Goal: Task Accomplishment & Management: Manage account settings

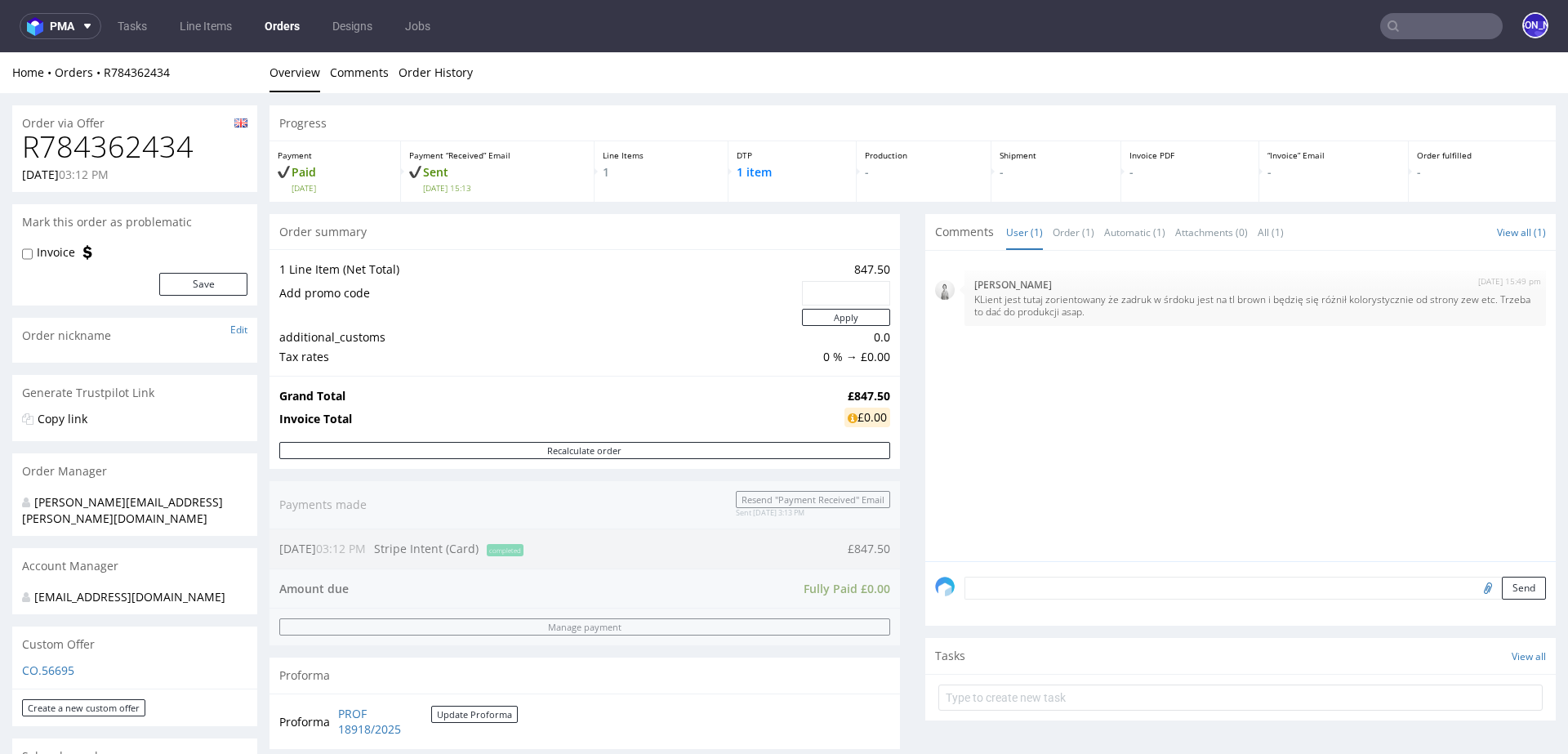
click at [1396, 22] on input "text" at bounding box center [1442, 26] width 123 height 26
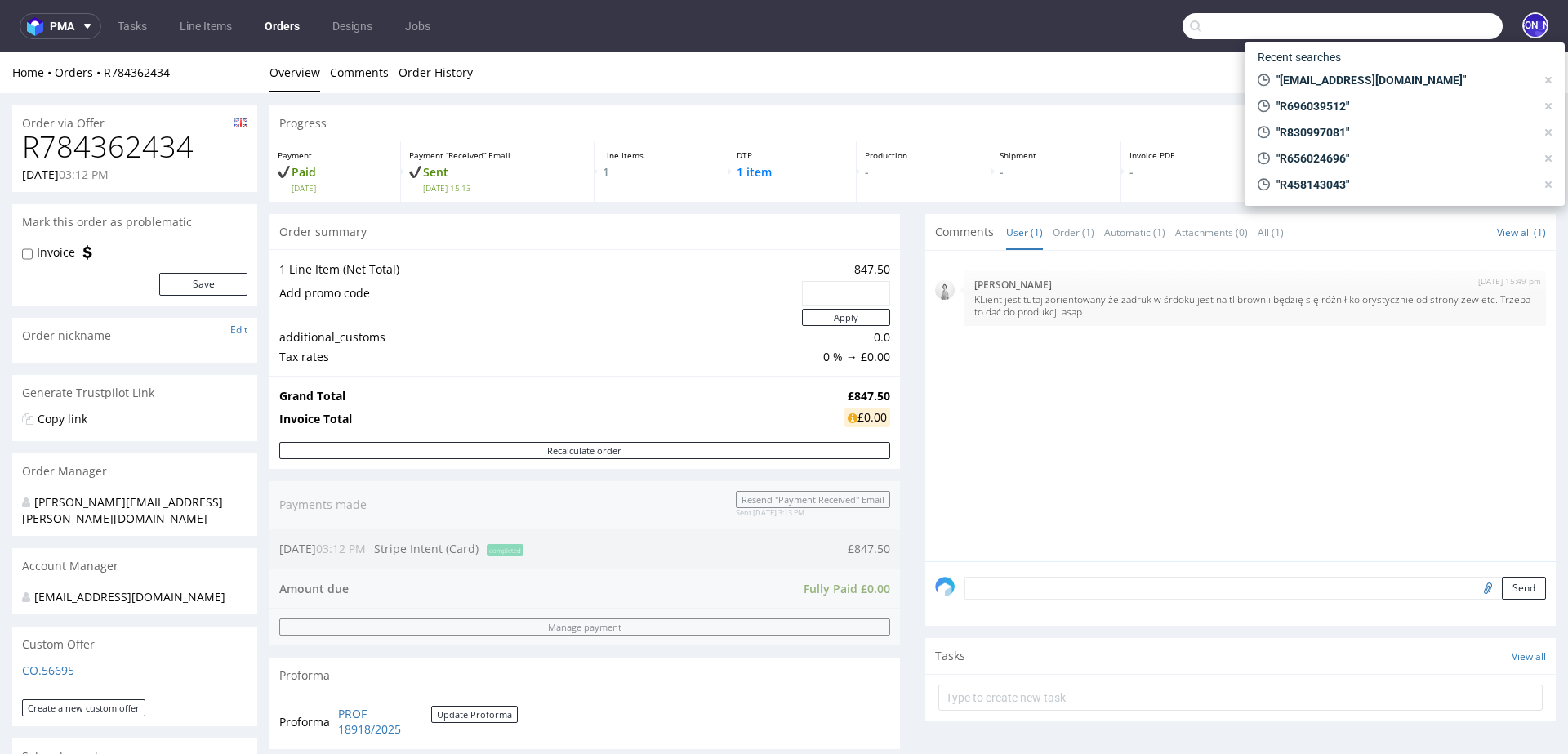
paste input "[PERSON_NAME][EMAIL_ADDRESS][PERSON_NAME][DOMAIN_NAME]"
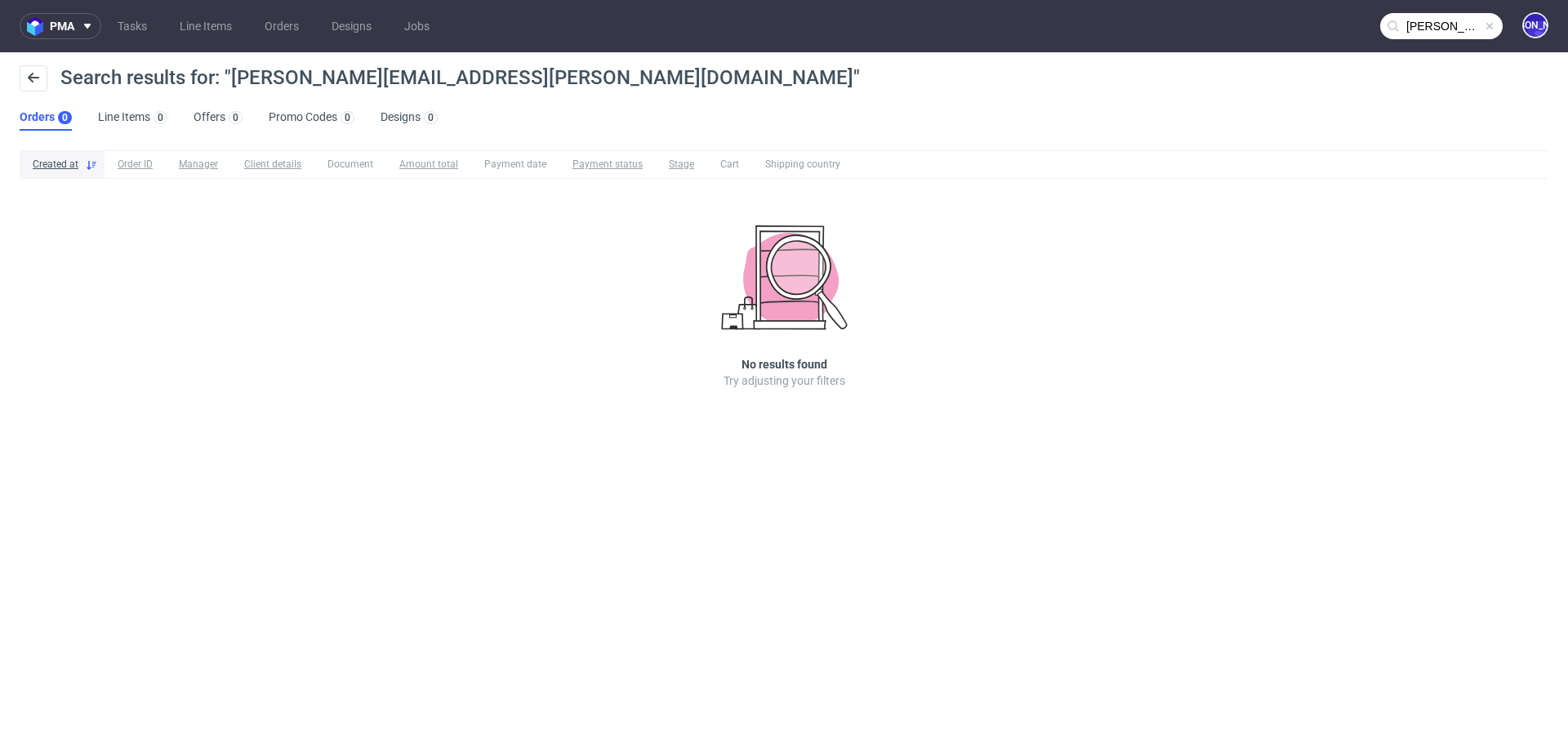
click at [1416, 21] on input "[PERSON_NAME][EMAIL_ADDRESS][PERSON_NAME][DOMAIN_NAME]" at bounding box center [1442, 26] width 123 height 26
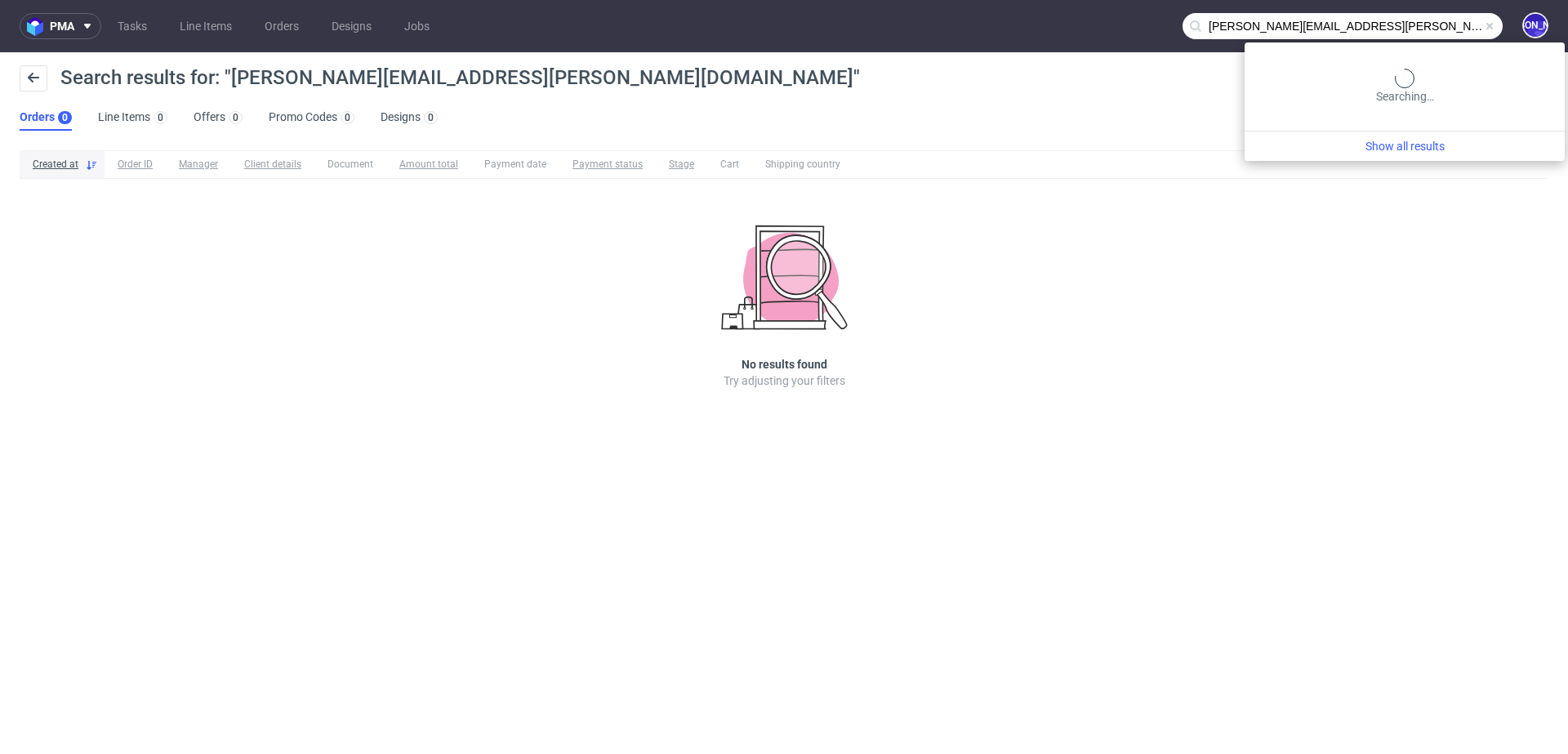
click at [1416, 21] on input "james@tuckson.london" at bounding box center [1342, 26] width 320 height 26
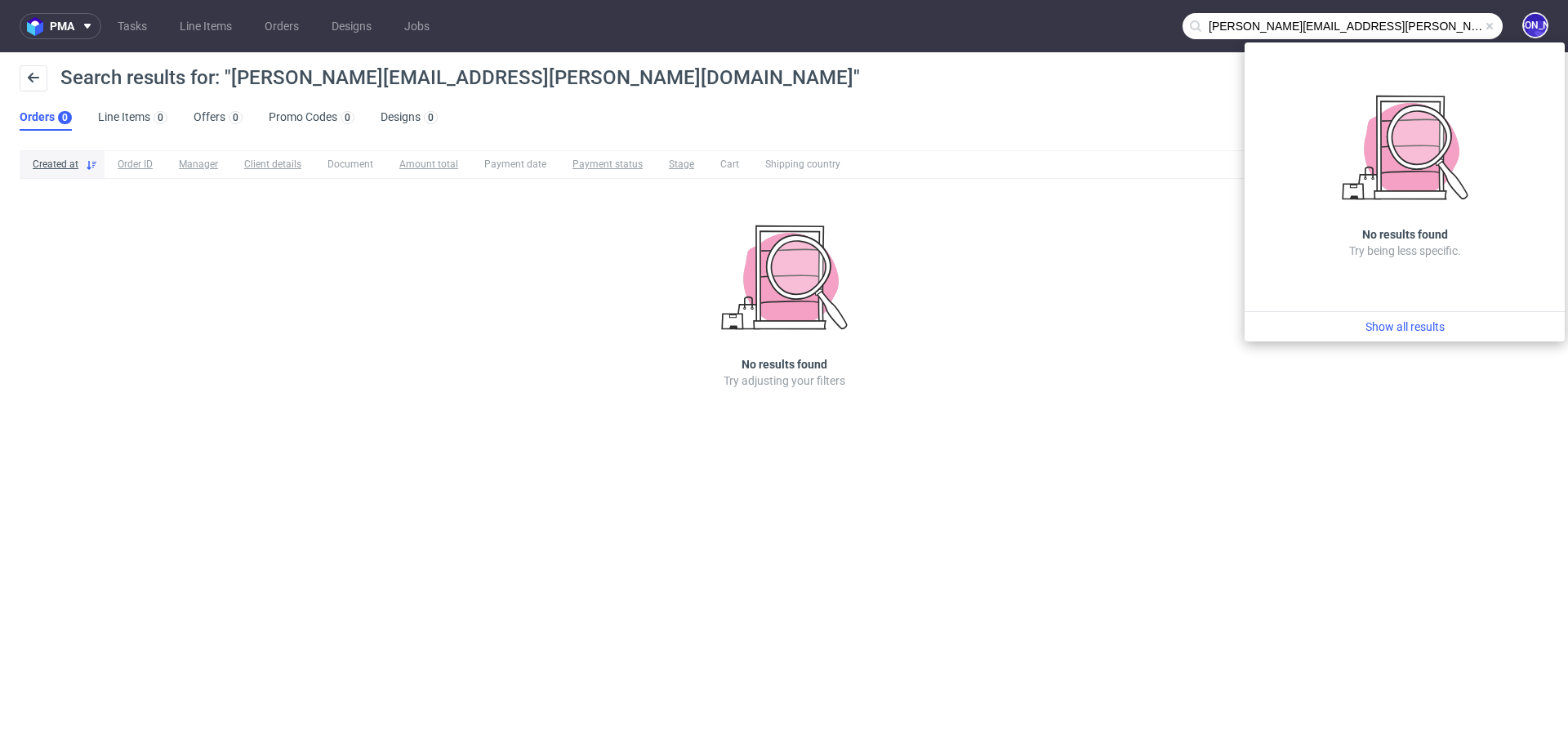
type input "james@.london"
drag, startPoint x: 1307, startPoint y: 22, endPoint x: 1102, endPoint y: 22, distance: 205.0
click at [1102, 22] on nav "pma Tasks Line Items Orders Designs Jobs james@.london JO" at bounding box center [784, 26] width 1568 height 52
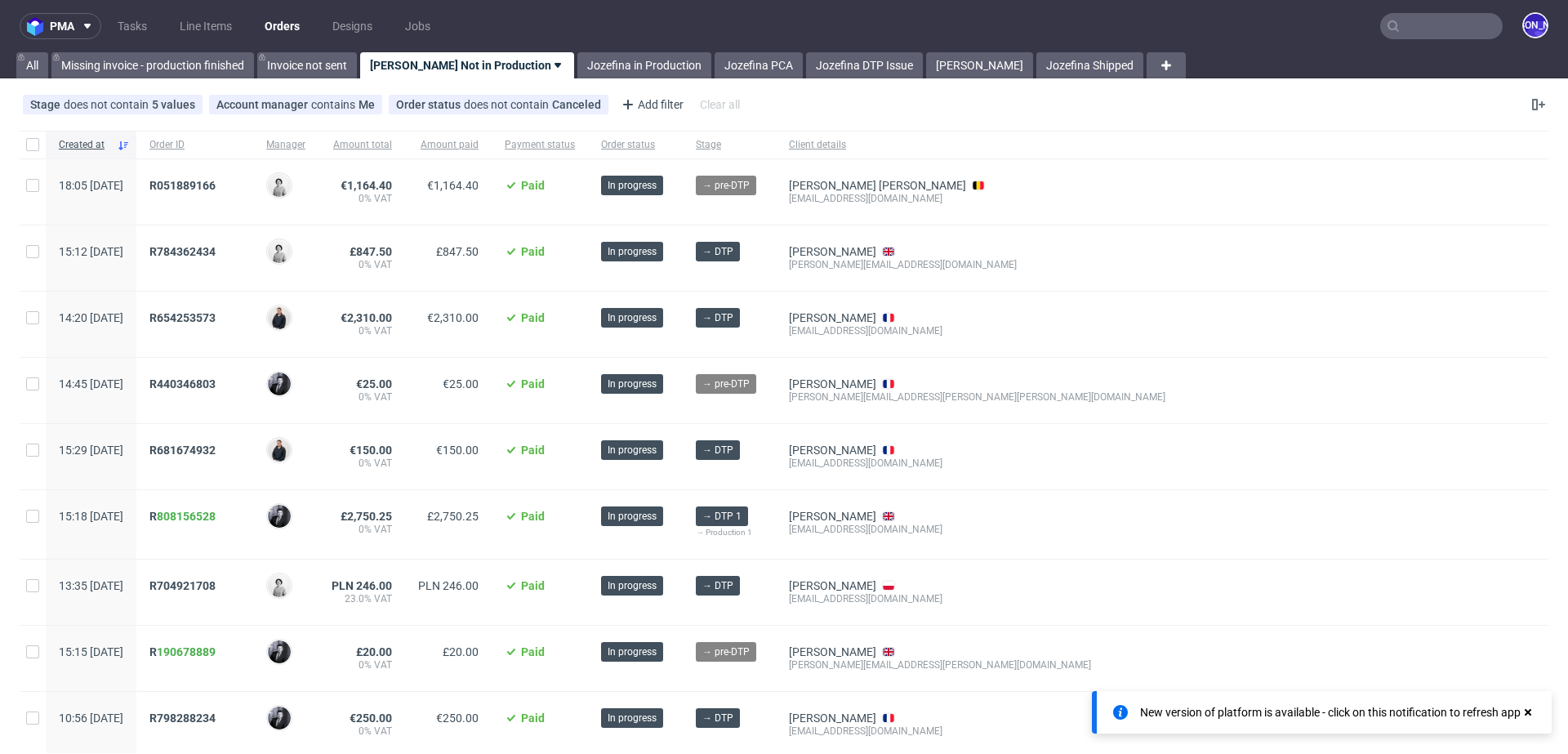
click at [1404, 6] on nav "pma Tasks Line Items Orders Designs Jobs JO" at bounding box center [784, 26] width 1568 height 52
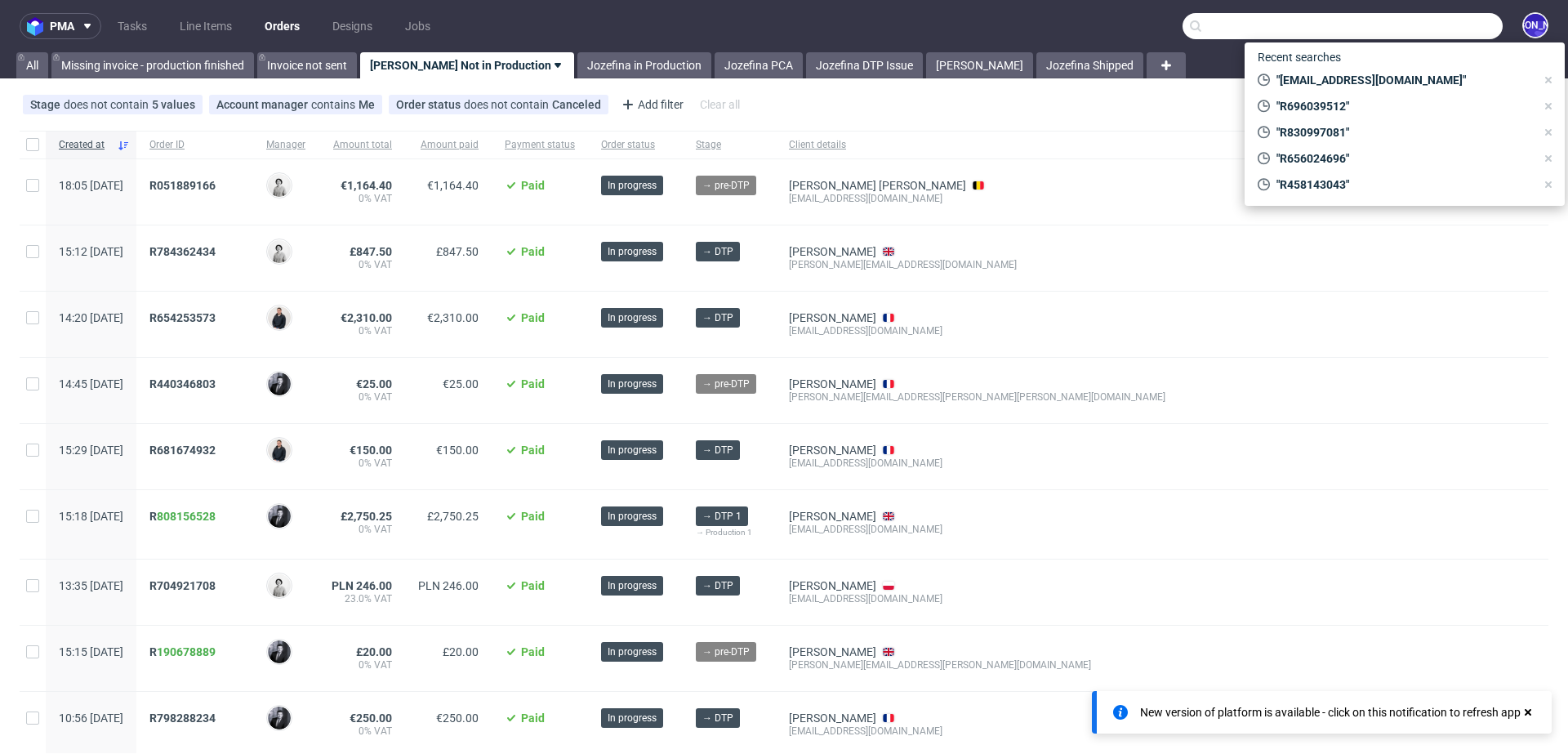
click at [1410, 23] on input "text" at bounding box center [1342, 26] width 320 height 26
paste input "james@tuckson.london"
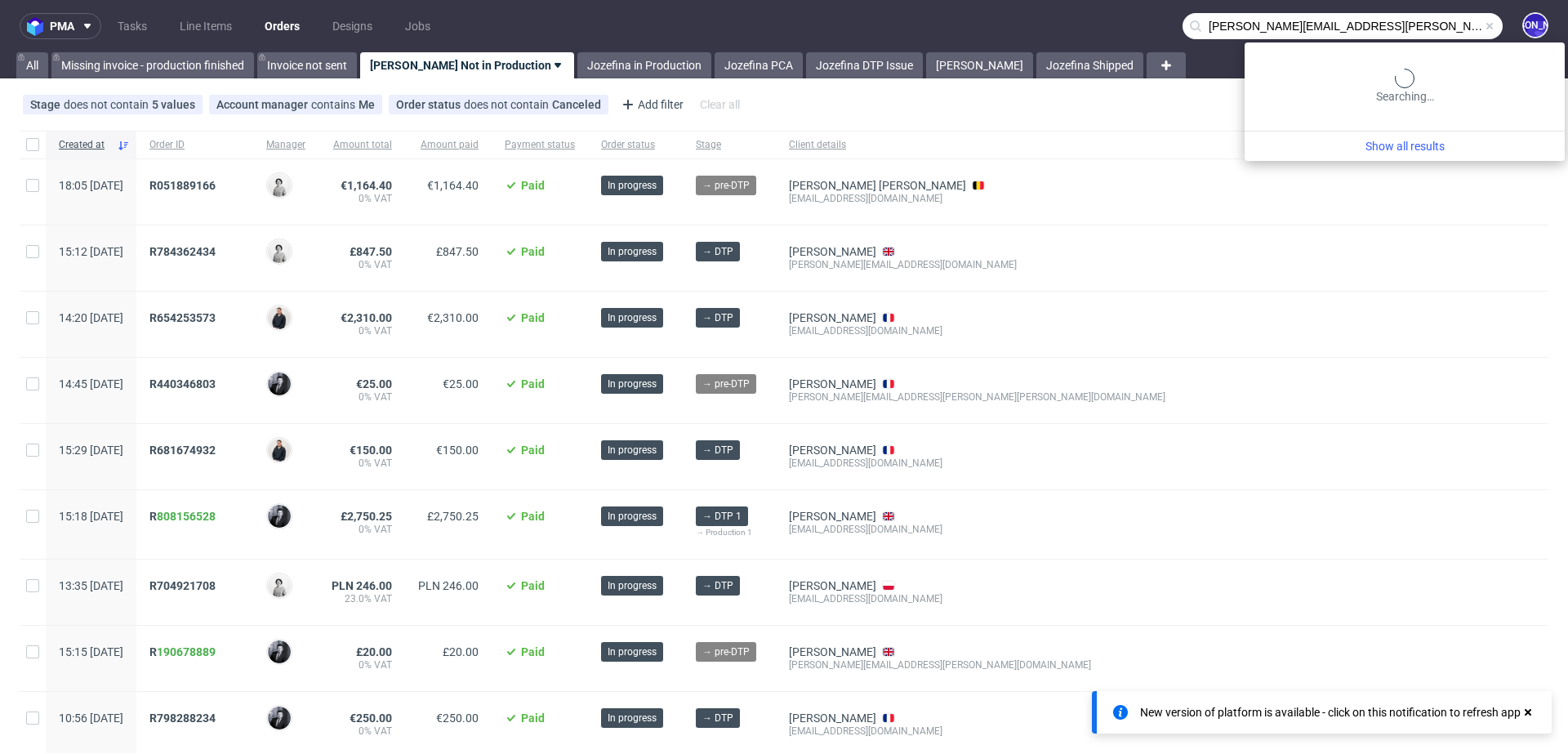
type input "james@tuckson.london"
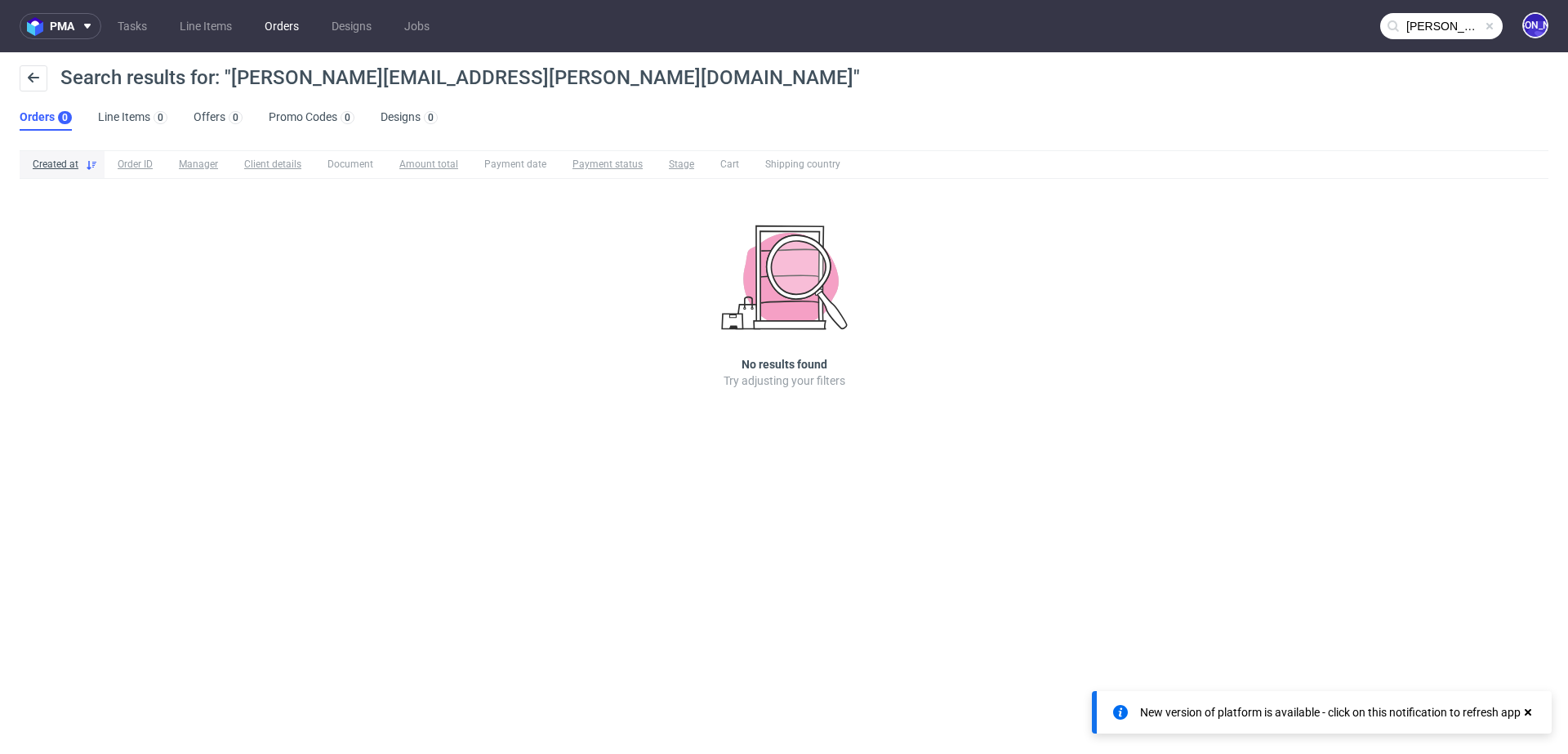
click at [297, 25] on link "Orders" at bounding box center [282, 26] width 54 height 26
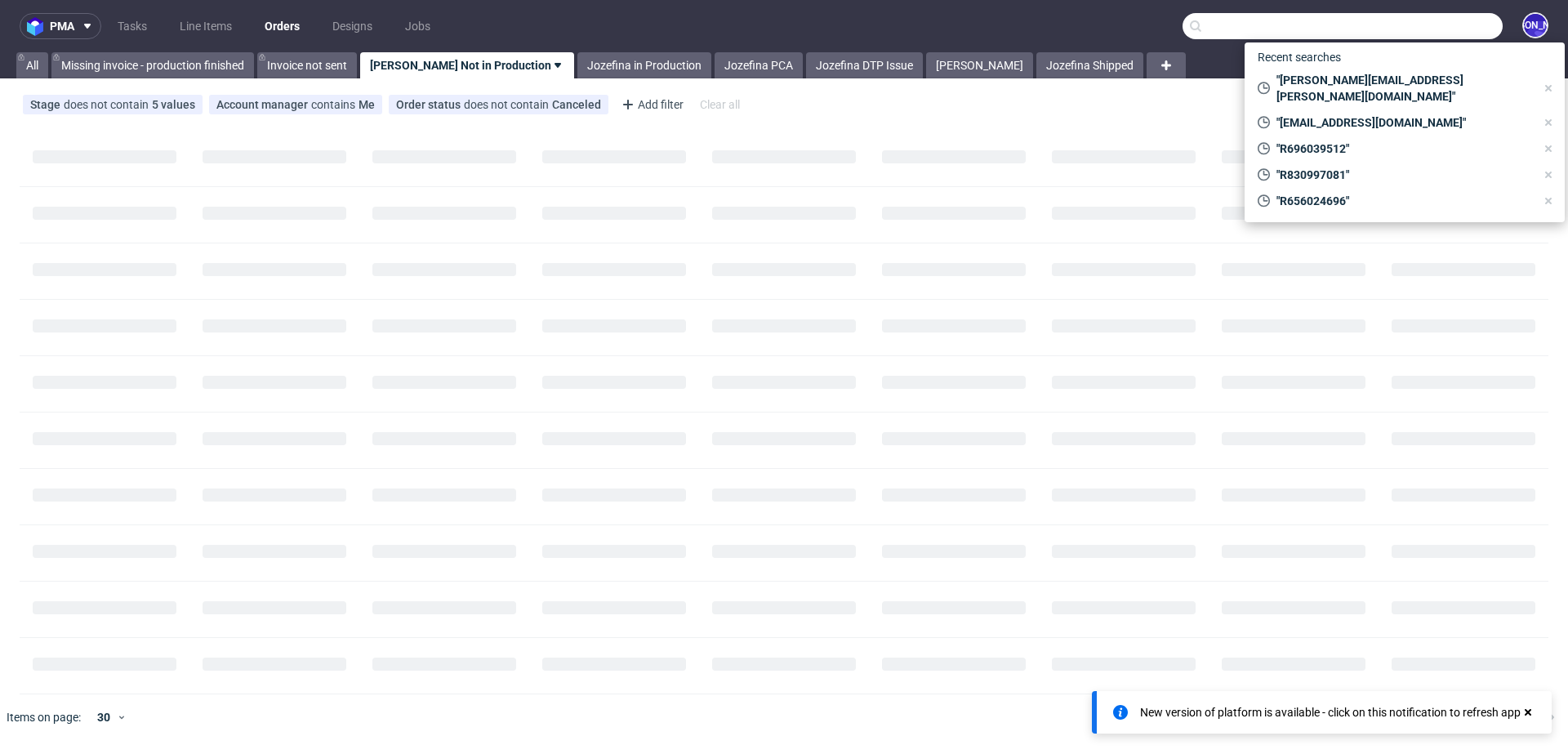
click at [1444, 23] on input "text" at bounding box center [1342, 26] width 320 height 26
paste input "james@tuckson.london"
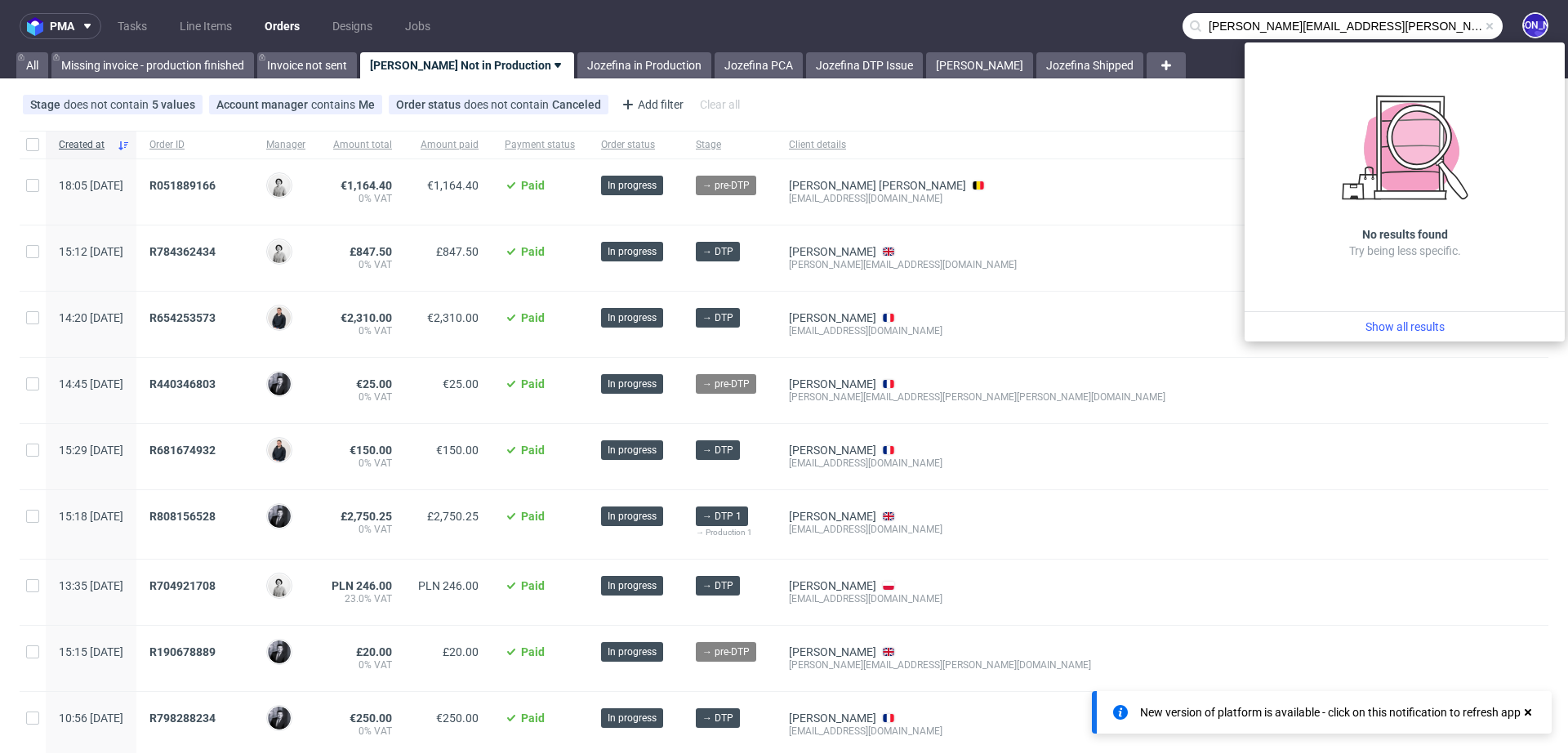
click at [1204, 31] on input "james@tuckson.london" at bounding box center [1342, 26] width 320 height 26
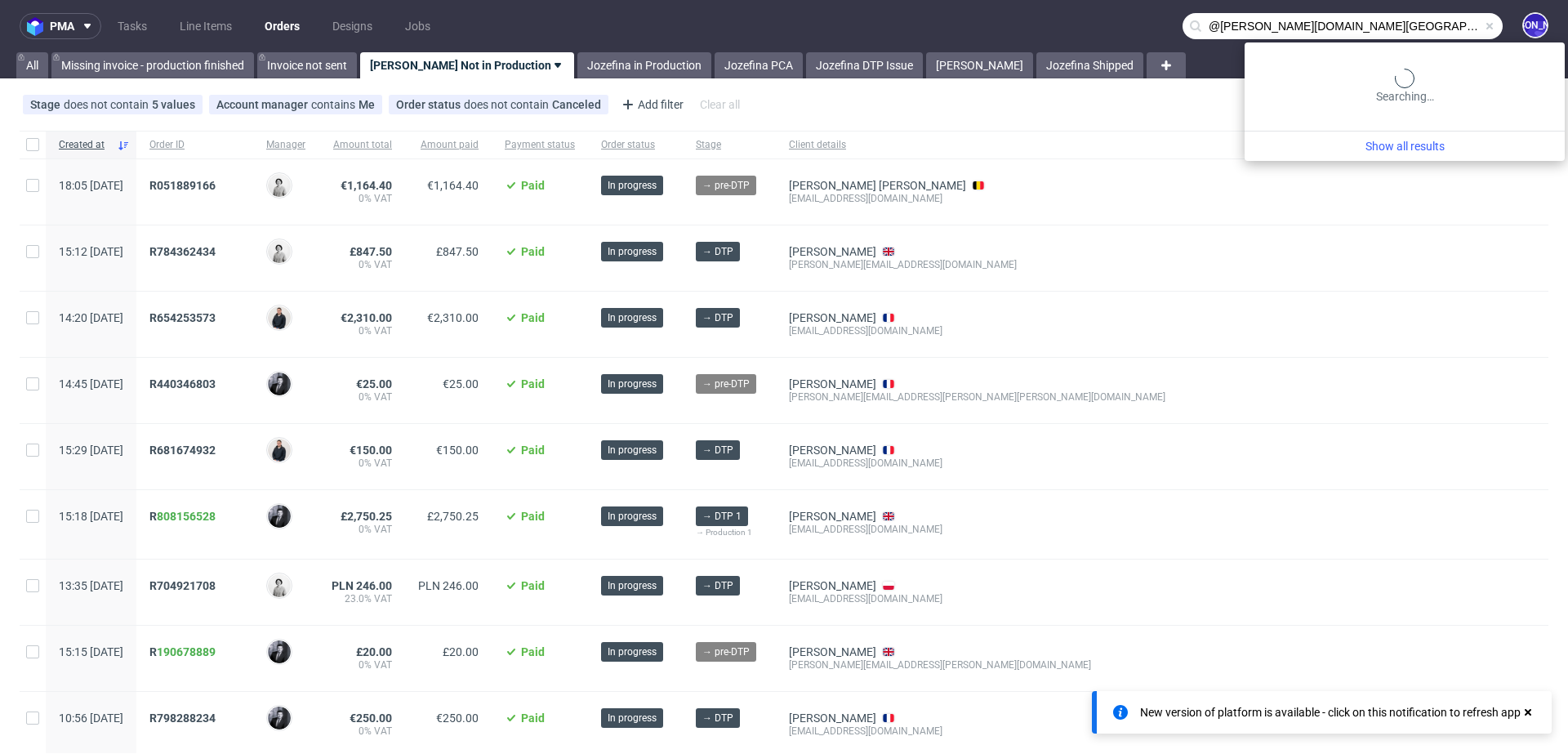
type input "@tuckson.london"
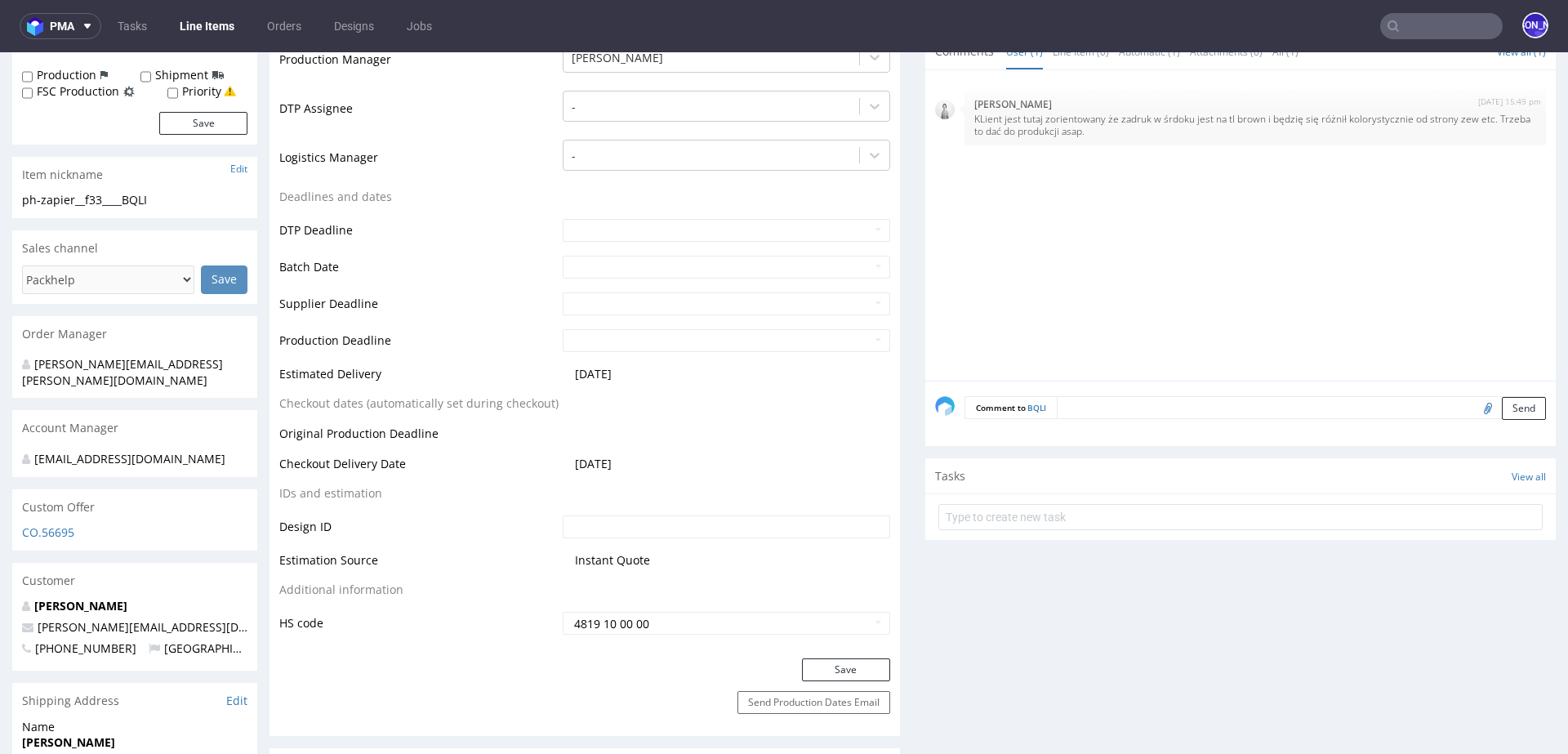
scroll to position [482, 0]
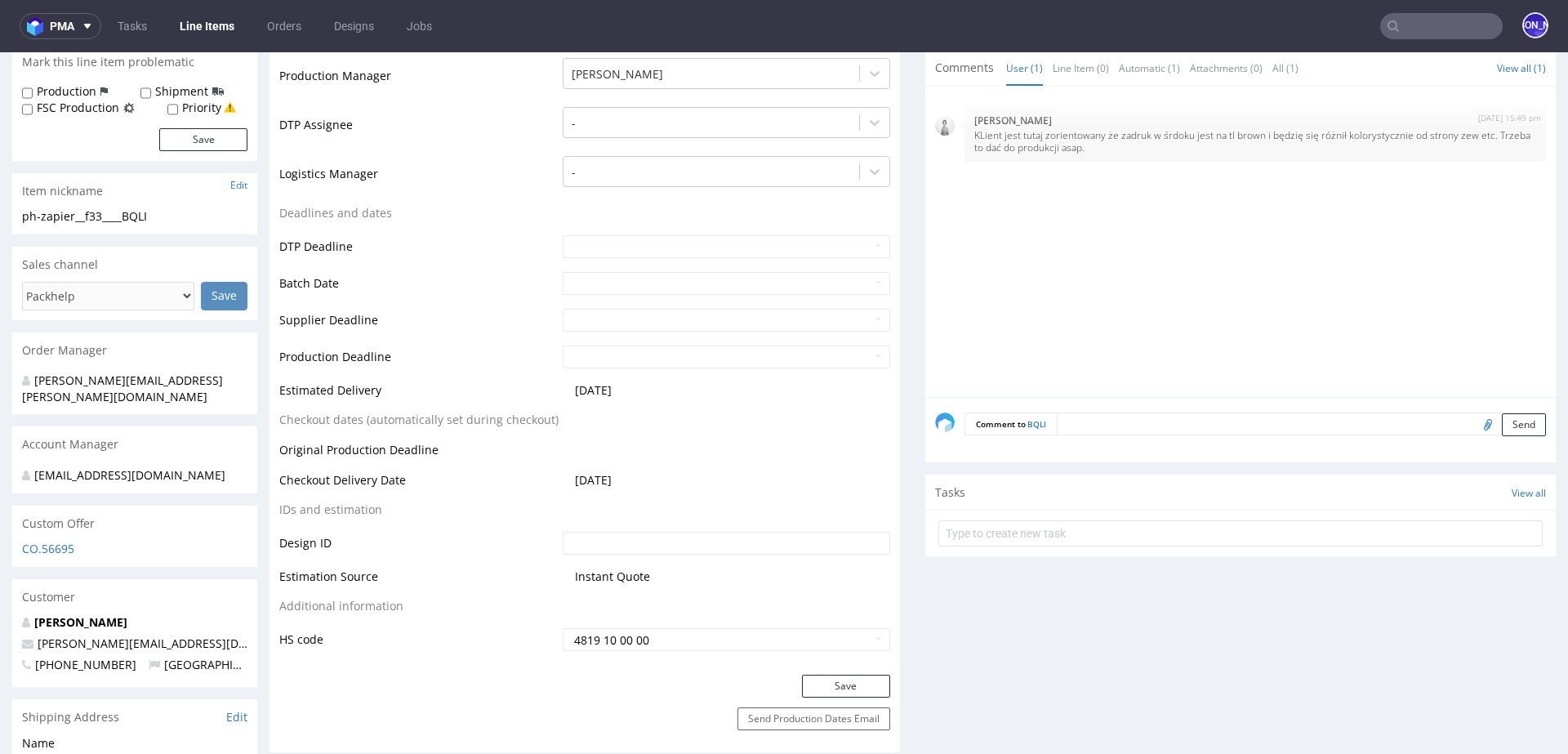
click at [1474, 423] on input "file" at bounding box center [1485, 424] width 23 height 21
type input "C:\fakepath\F33 Packhelp Box .ai"
click at [1088, 439] on div "Comment to BQLI Send" at bounding box center [1241, 430] width 630 height 65
click at [1088, 426] on textarea at bounding box center [1301, 424] width 489 height 23
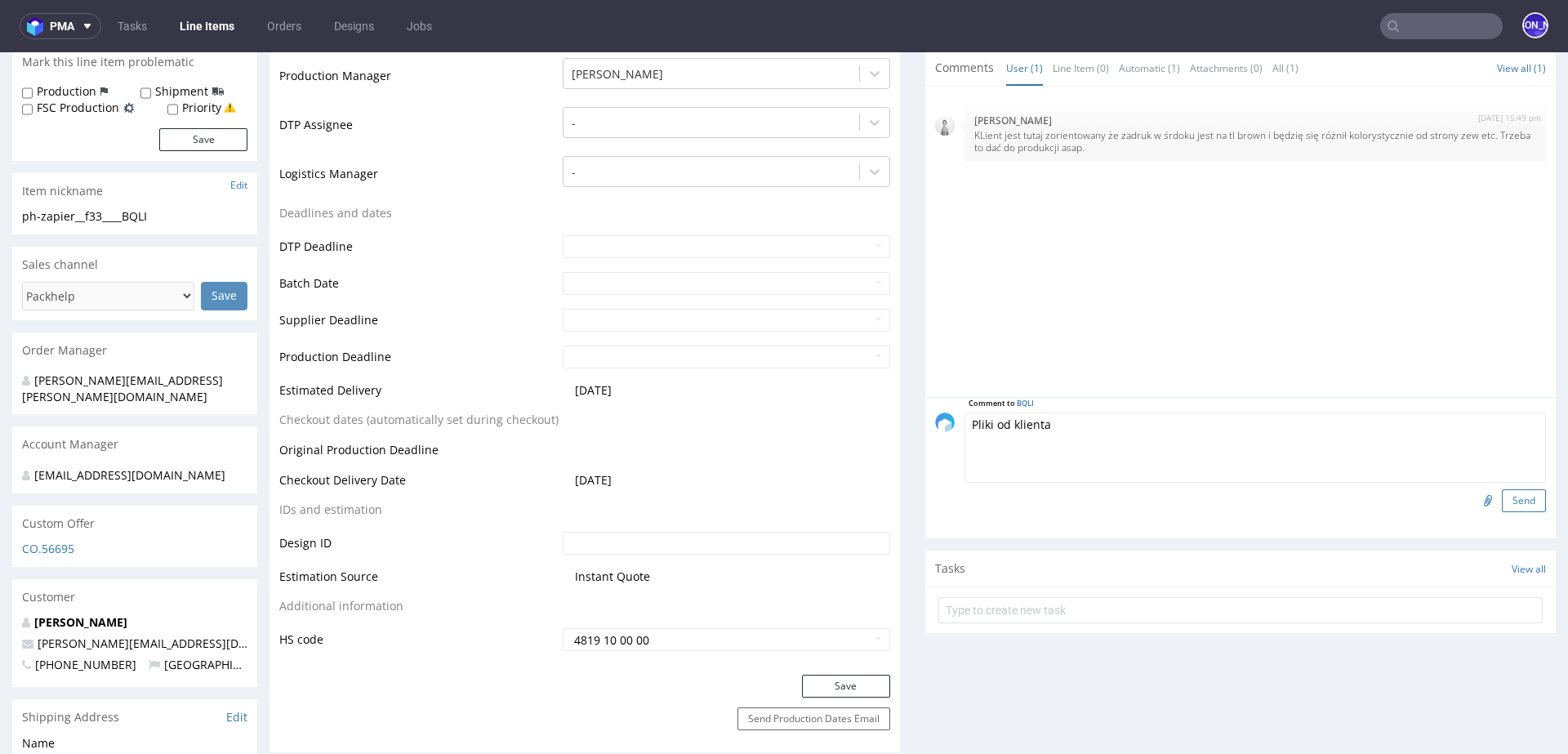
type textarea "Pliki od klienta"
click at [1503, 498] on button "Send" at bounding box center [1523, 500] width 44 height 23
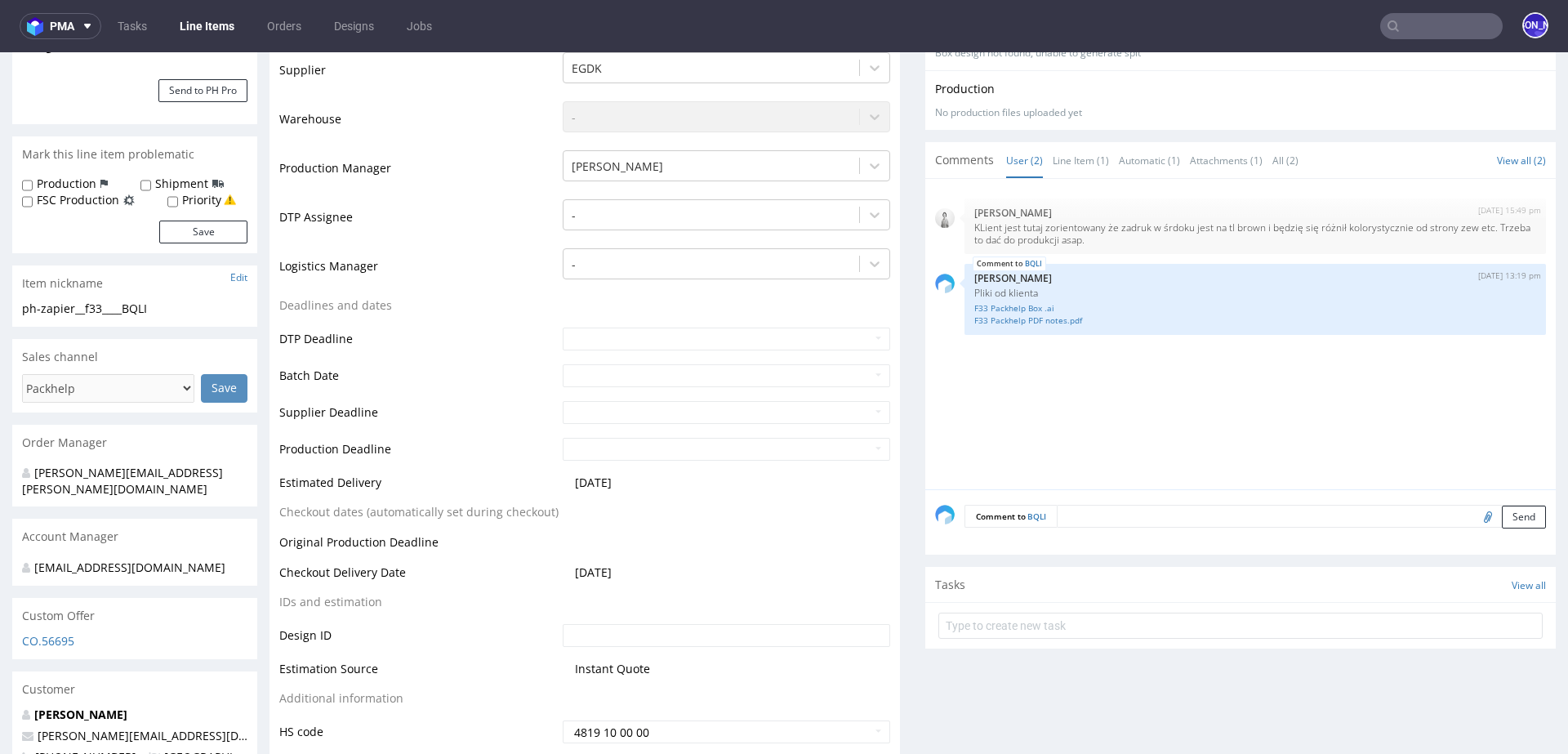
scroll to position [0, 0]
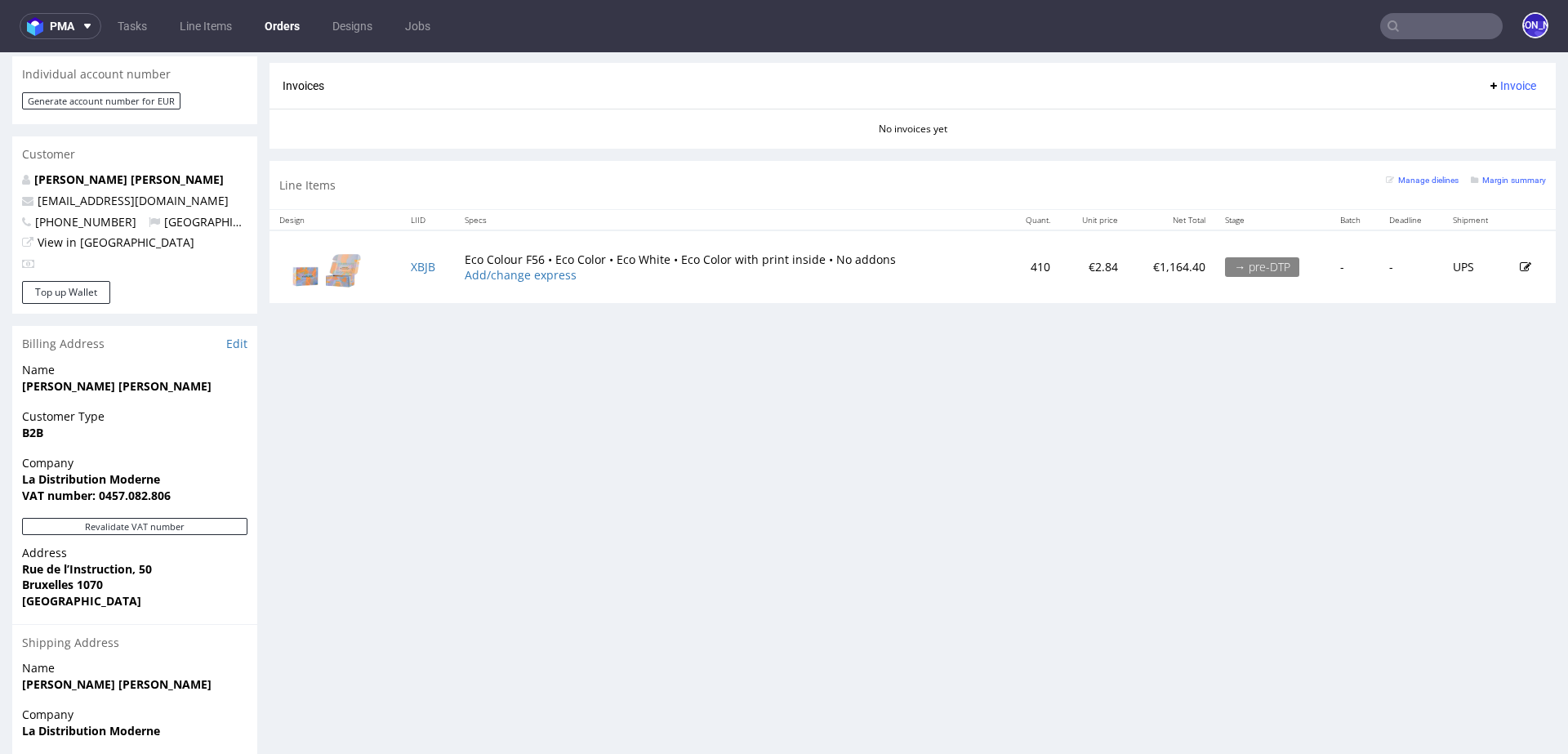
scroll to position [763, 0]
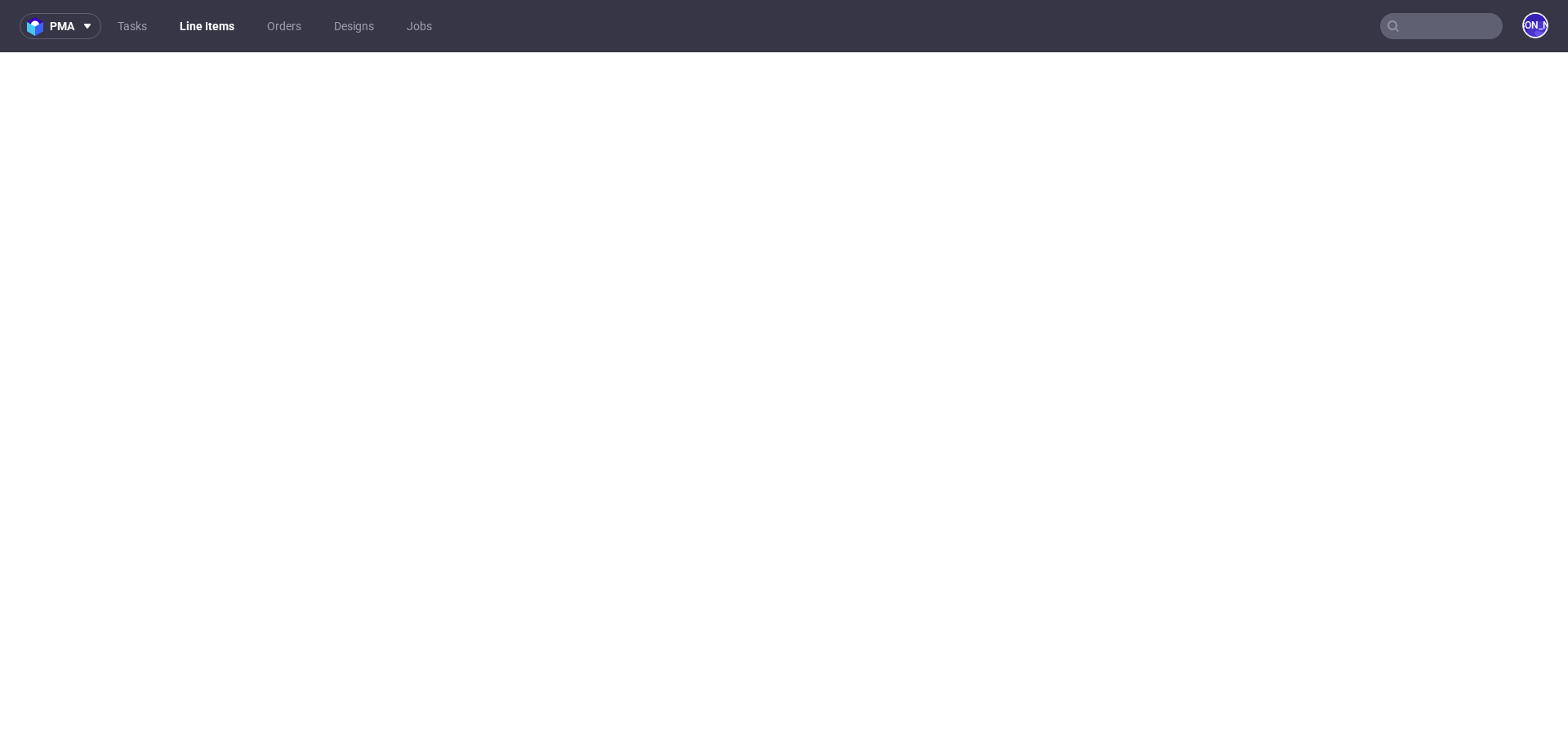
select select "in_progress"
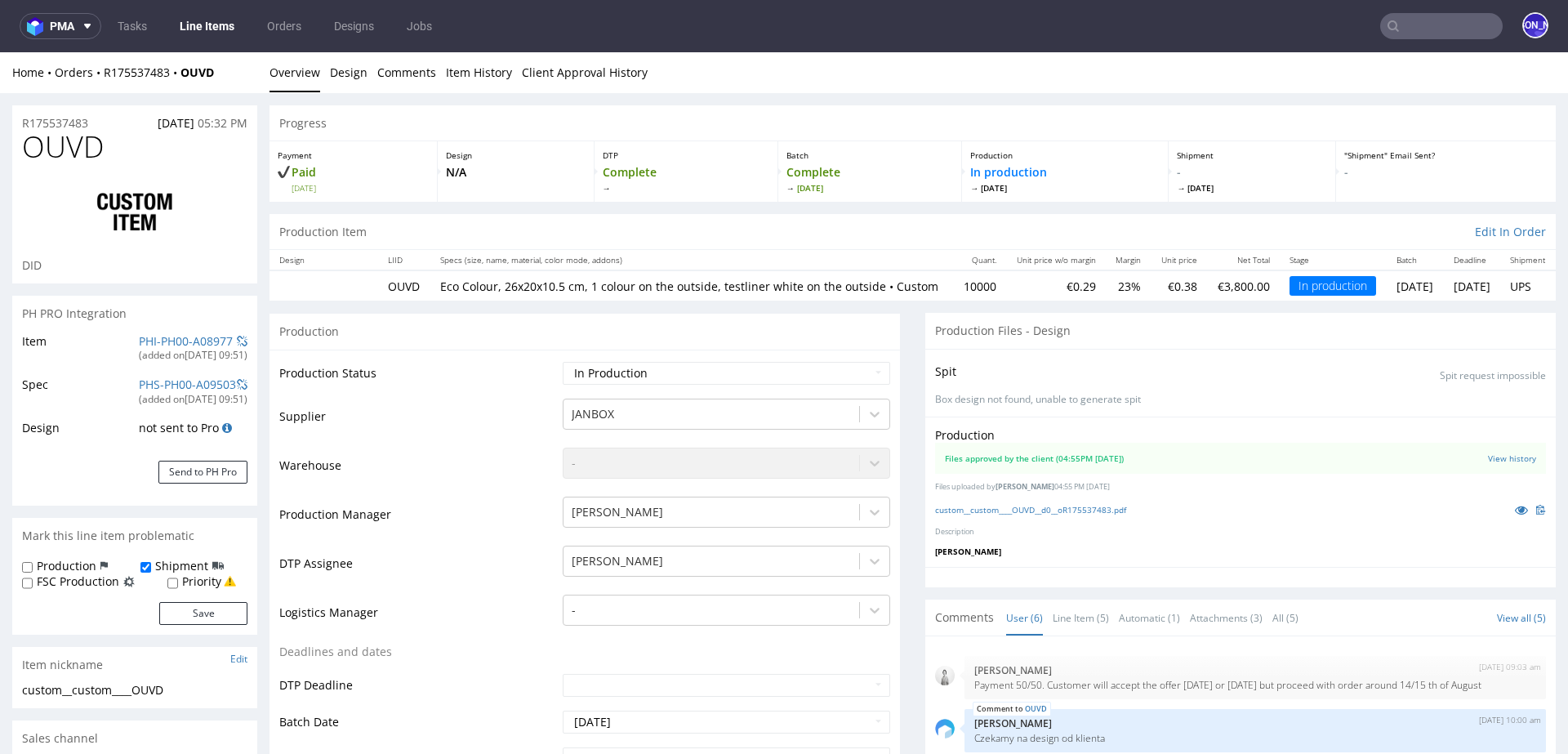
scroll to position [86, 0]
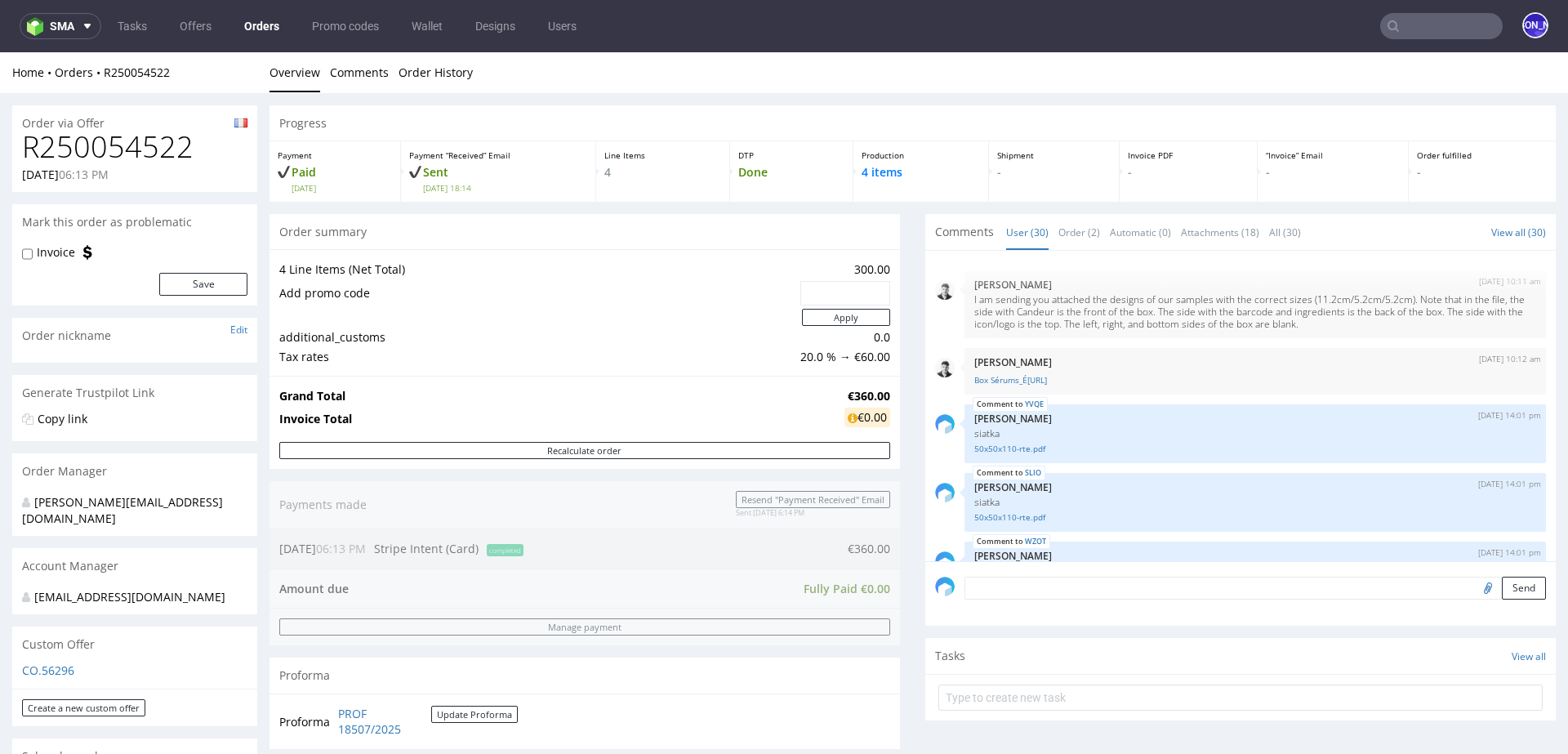
scroll to position [1728, 0]
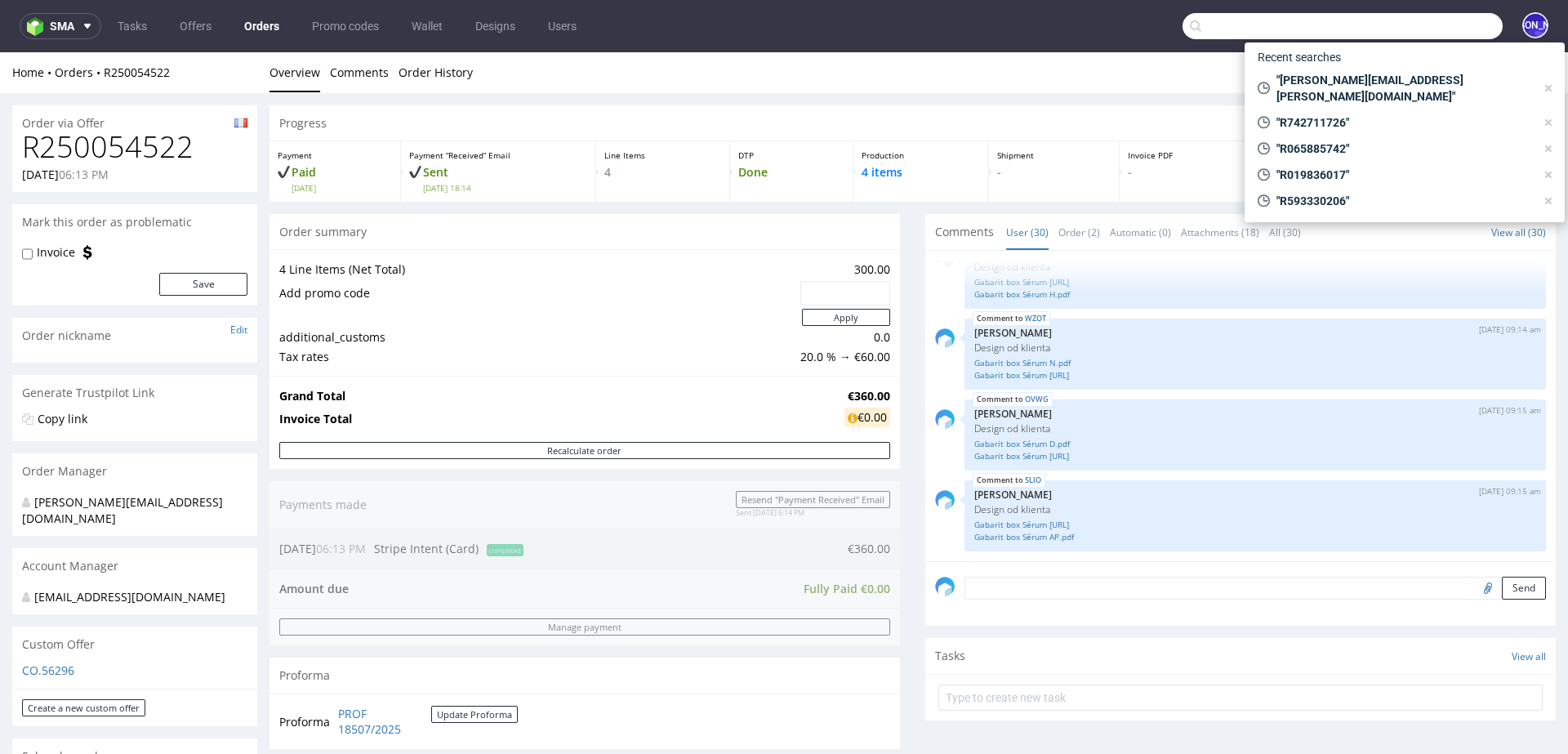
click at [1381, 33] on input "text" at bounding box center [1342, 26] width 320 height 26
paste input "[PERSON_NAME][EMAIL_ADDRESS][PERSON_NAME][DOMAIN_NAME]"
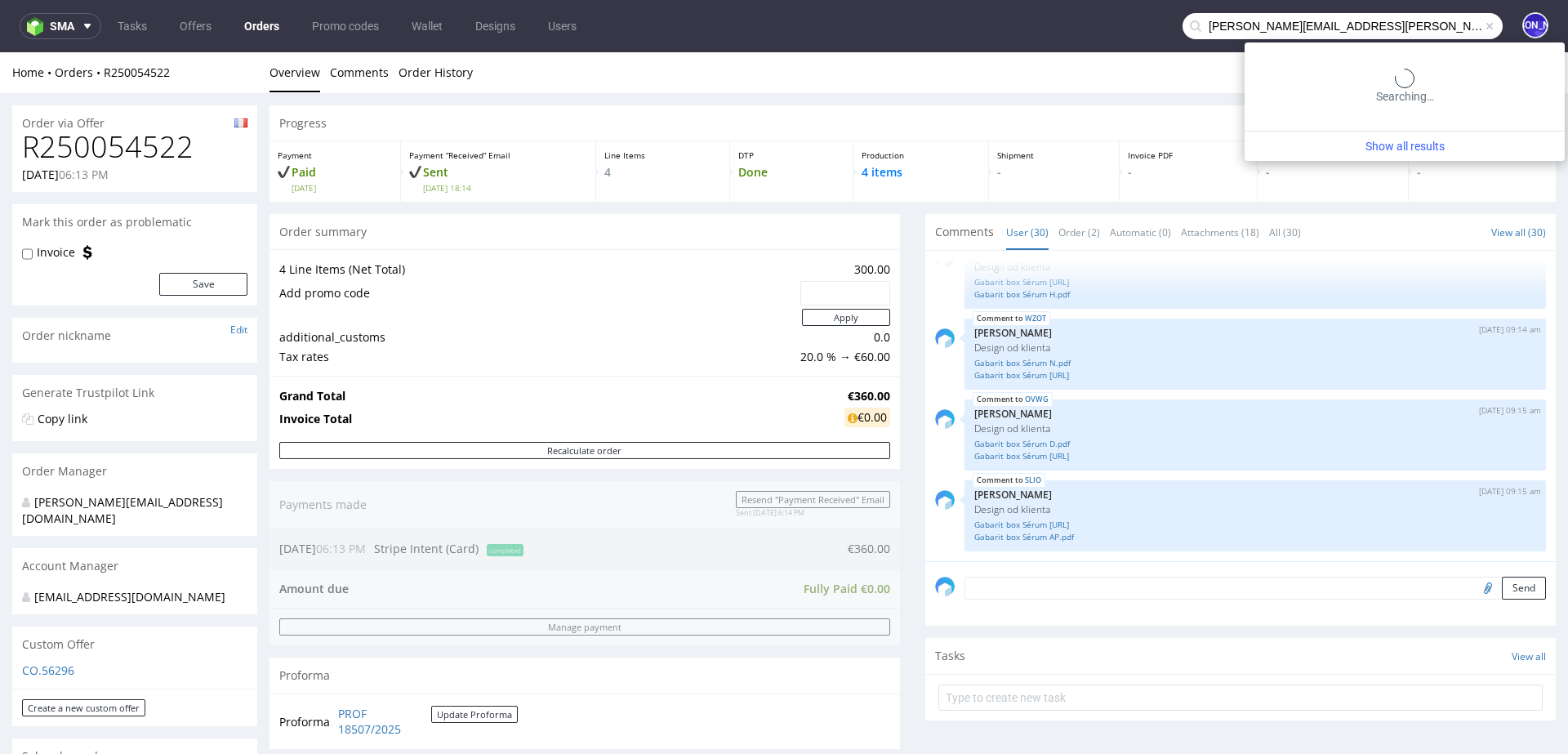
type input "[PERSON_NAME][EMAIL_ADDRESS][PERSON_NAME][DOMAIN_NAME]"
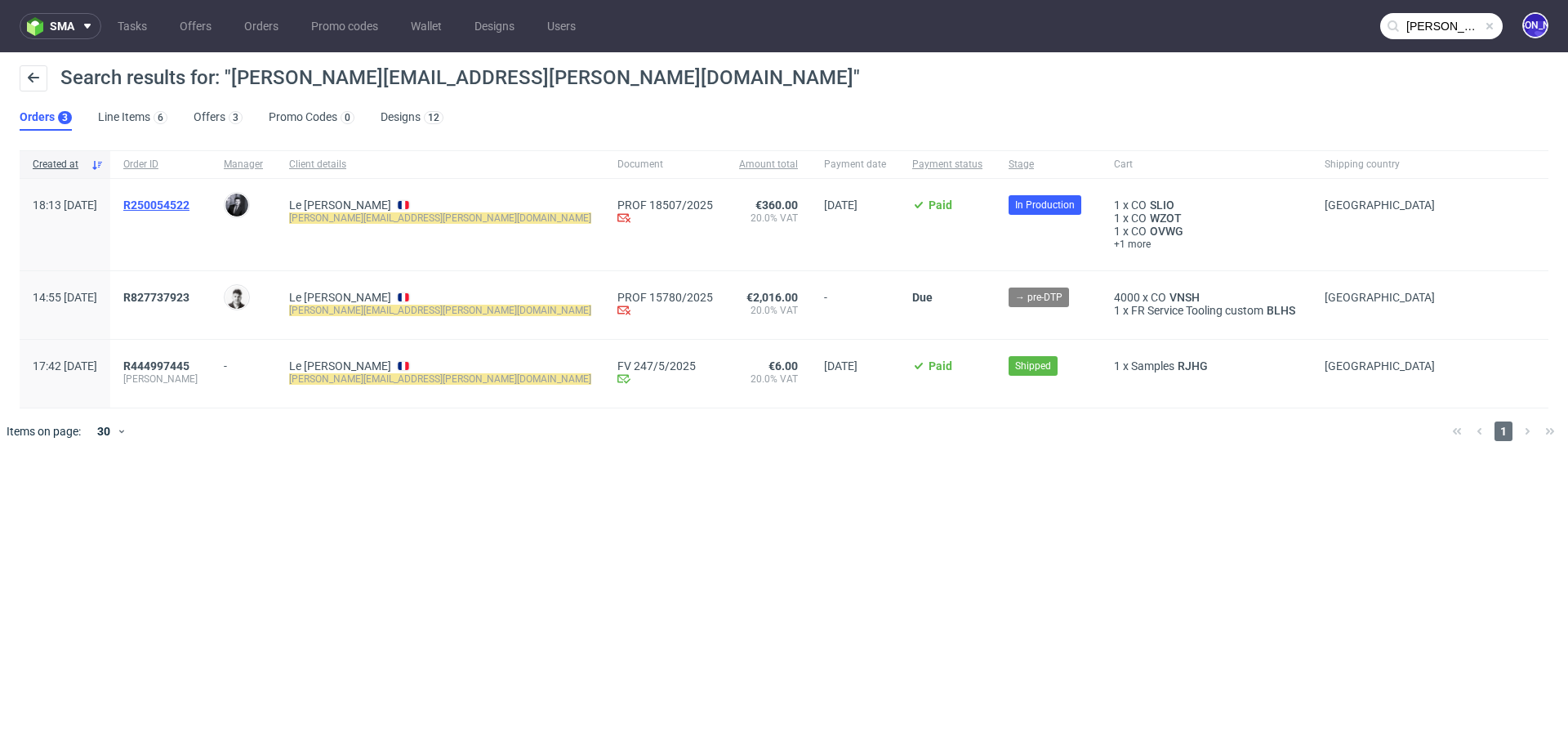
click at [187, 209] on span "R250054522" at bounding box center [156, 205] width 66 height 13
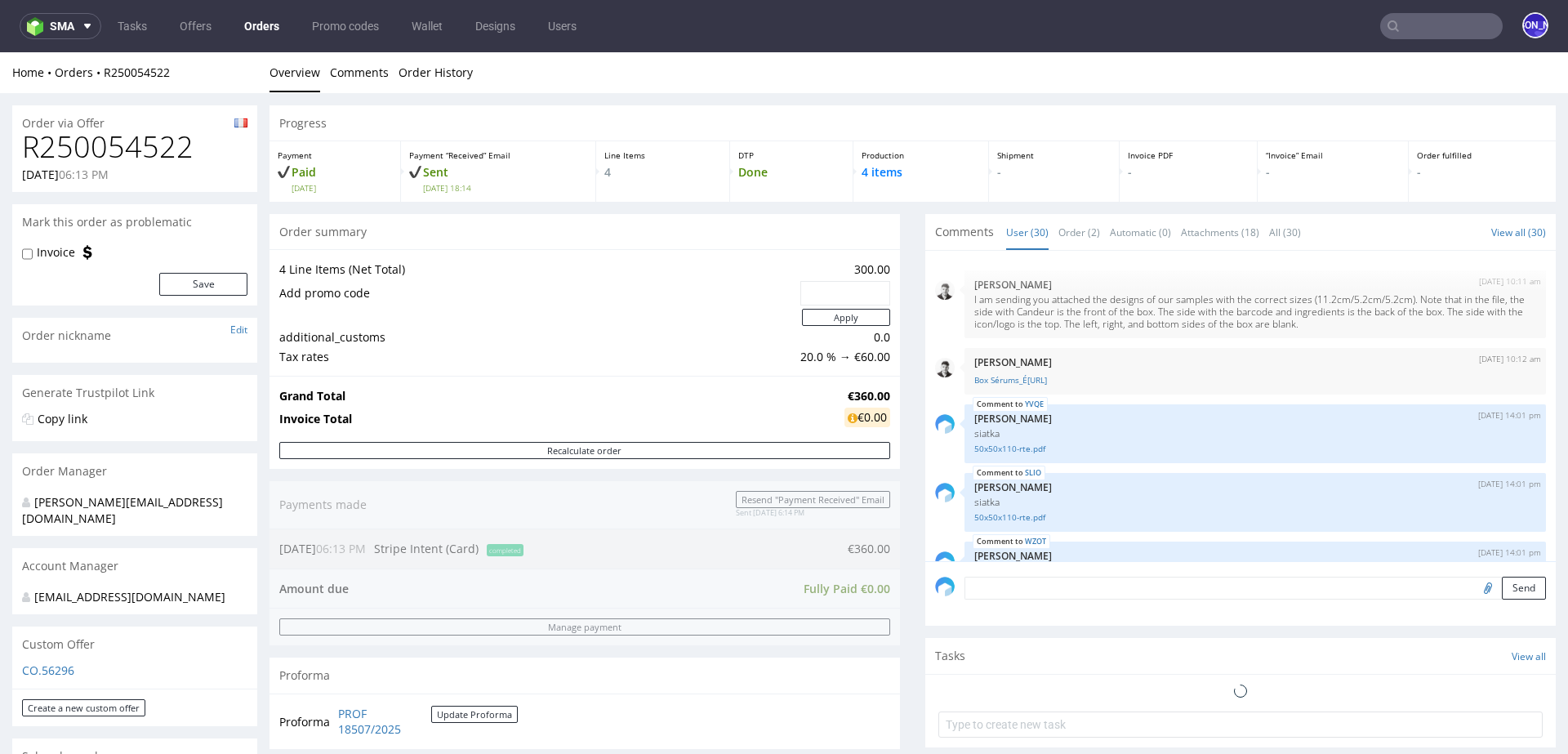
scroll to position [1728, 0]
